Goal: Information Seeking & Learning: Understand process/instructions

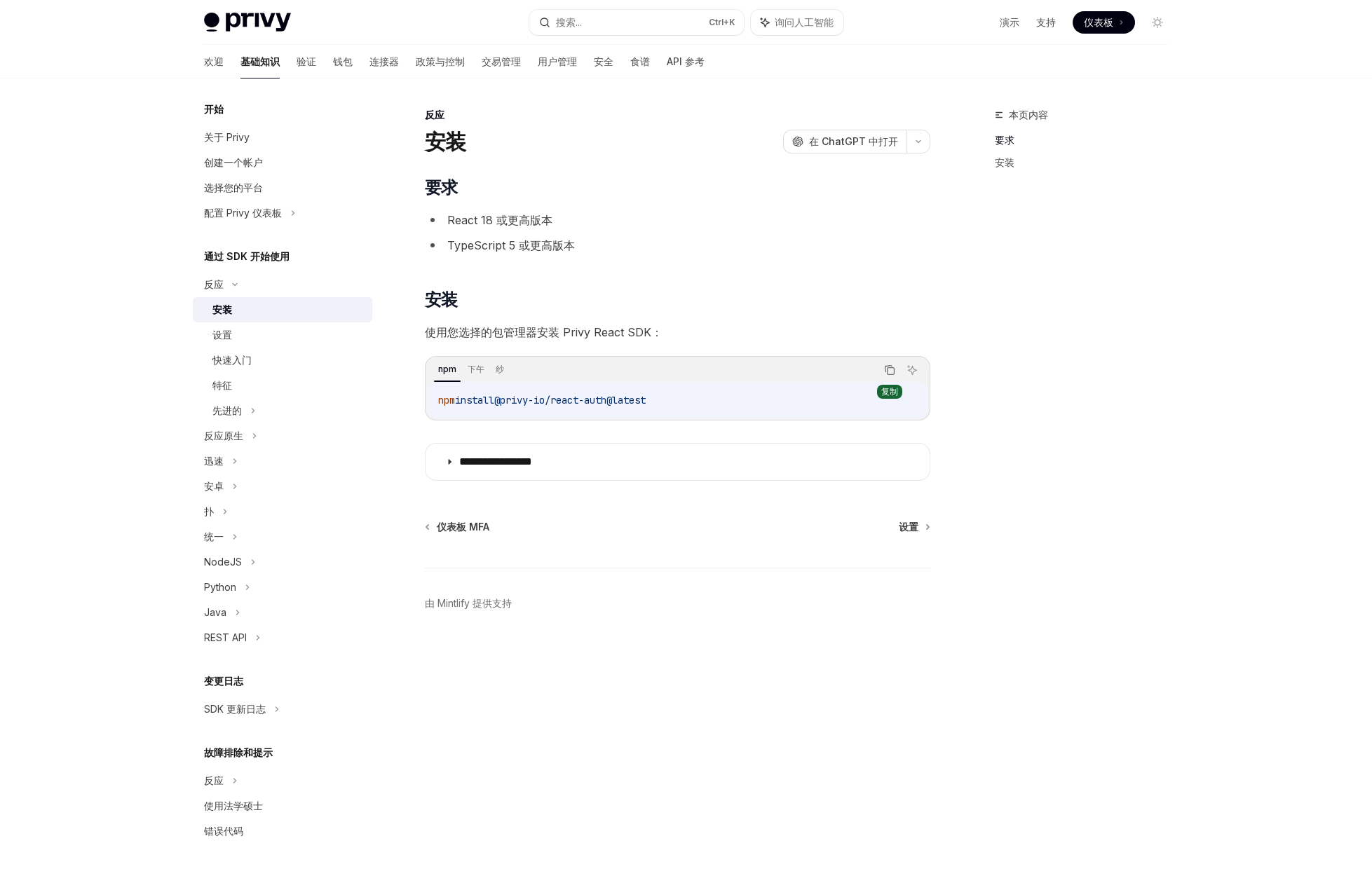
click at [888, 368] on icon "复制代码块中的内容" at bounding box center [889, 370] width 11 height 11
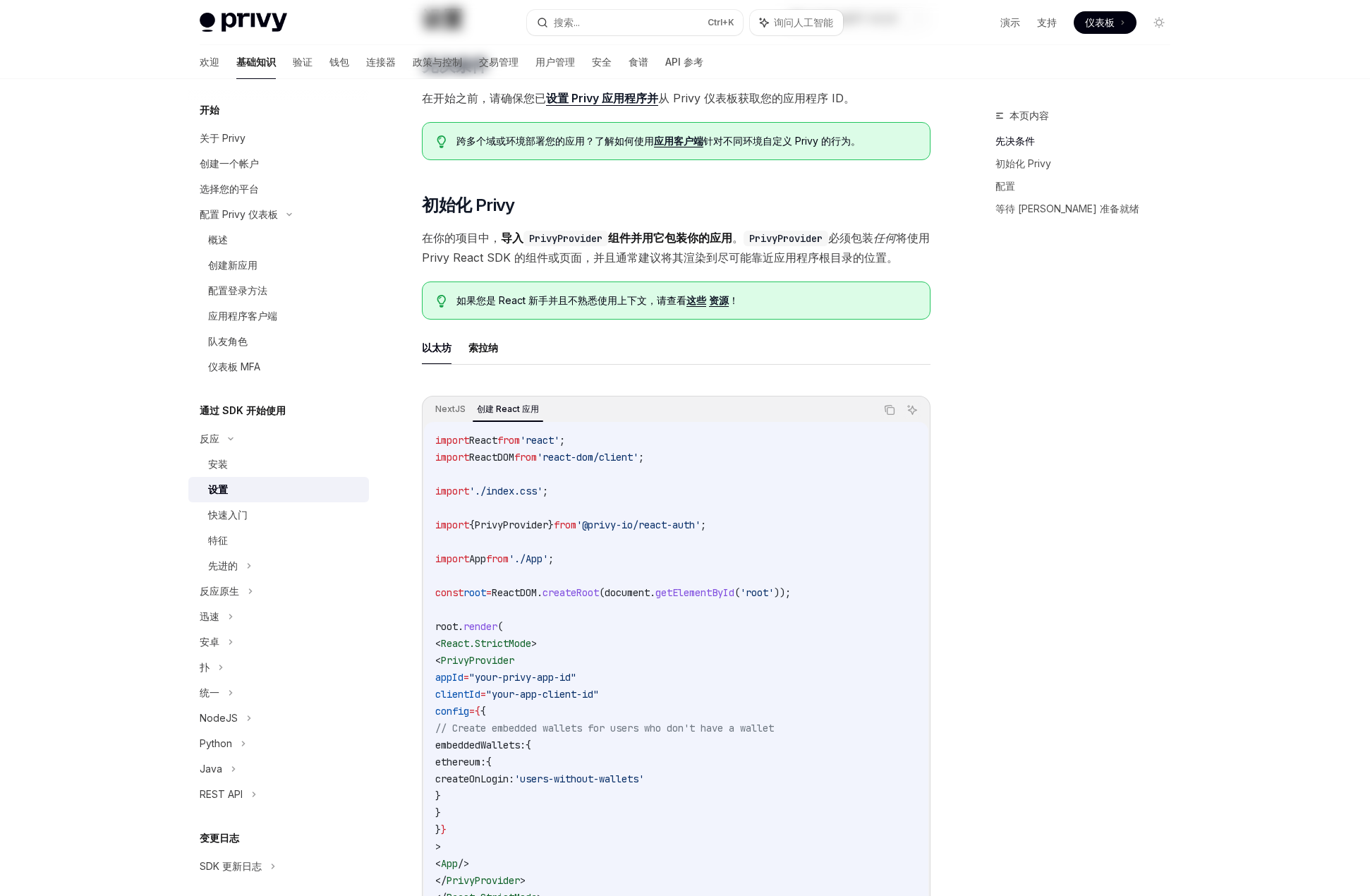
scroll to position [282, 0]
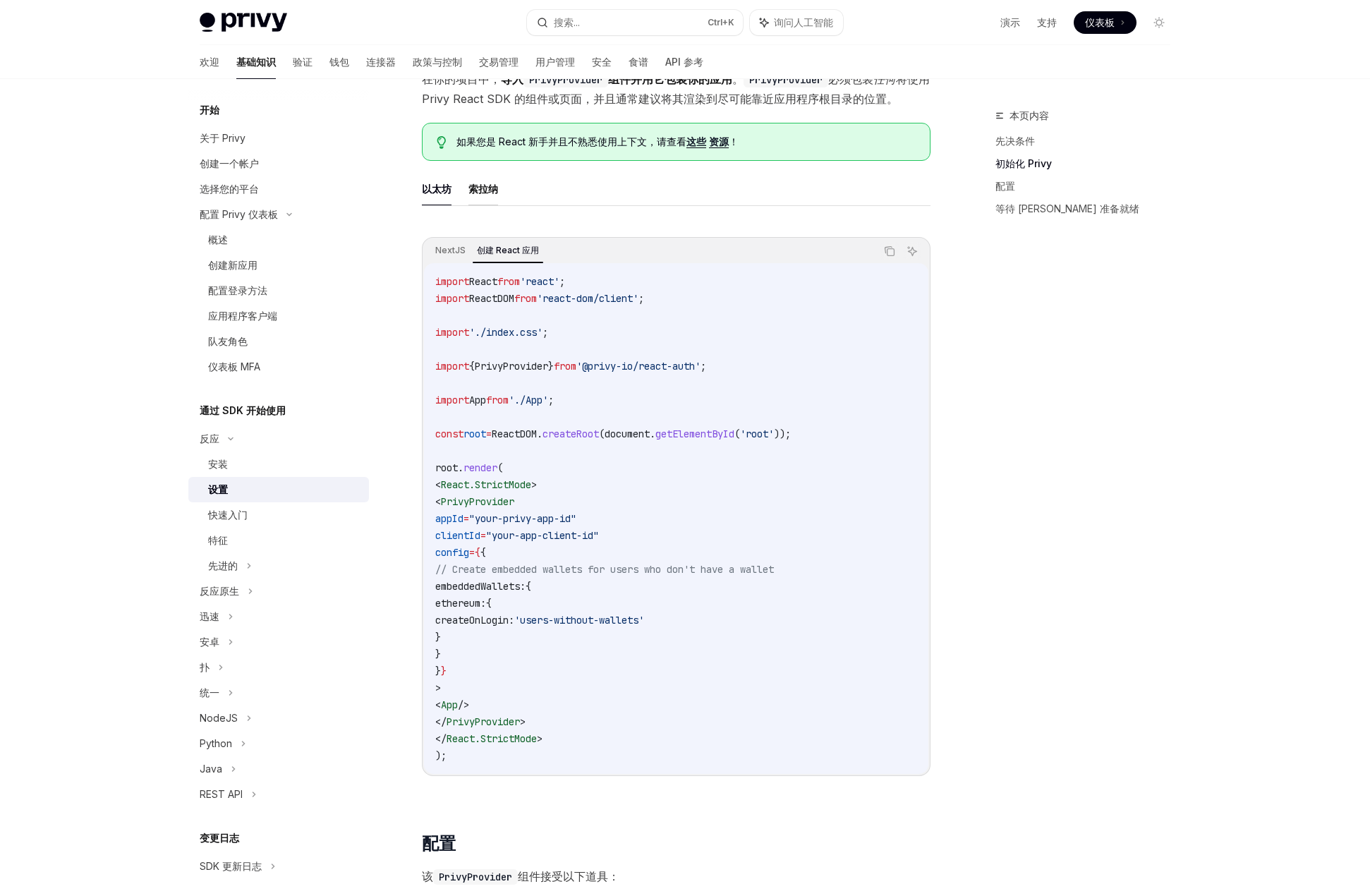
click at [488, 190] on font "索拉纳" at bounding box center [484, 189] width 30 height 12
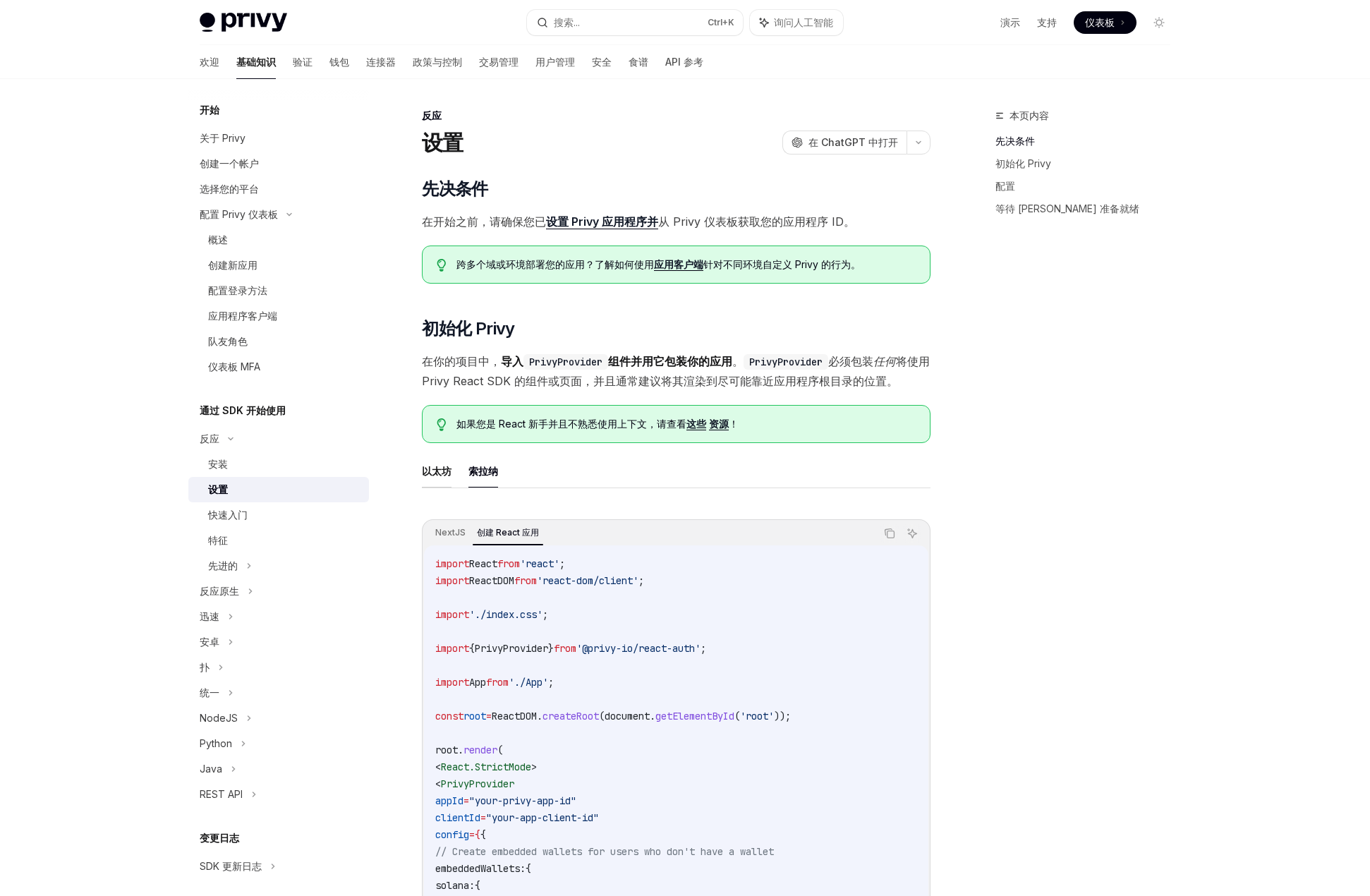
click at [443, 471] on font "以太坊" at bounding box center [437, 470] width 30 height 12
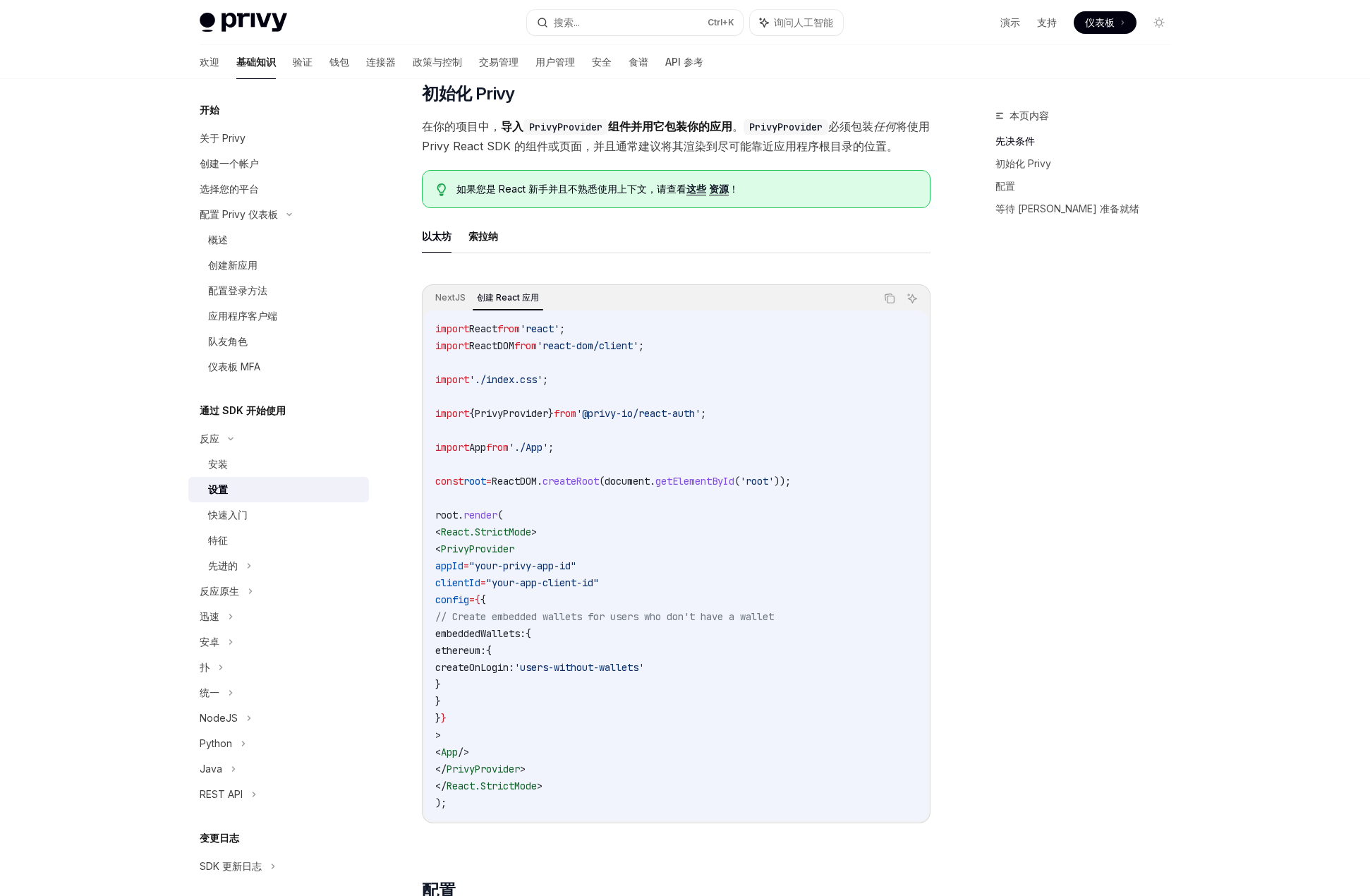
scroll to position [212, 0]
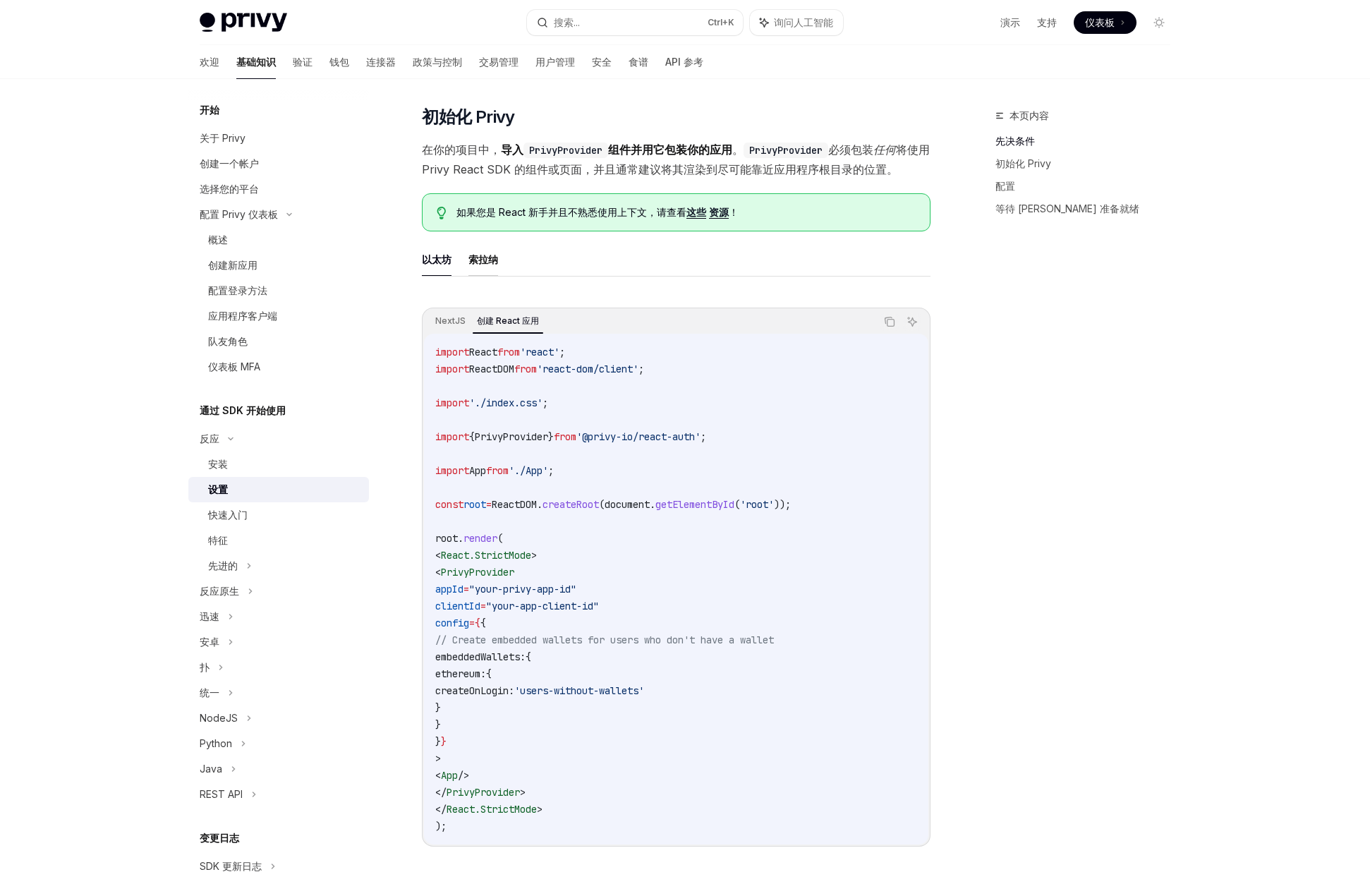
click at [487, 262] on font "索拉纳" at bounding box center [484, 259] width 30 height 12
click at [445, 263] on font "以太坊" at bounding box center [437, 259] width 30 height 12
click at [482, 266] on font "索拉纳" at bounding box center [484, 260] width 30 height 17
type textarea "*"
click at [1031, 483] on div "本页内容 先决条件 初始化 Privy 配置 等待 Privy 准备就绪" at bounding box center [1074, 502] width 214 height 789
